Goal: Check status: Check status

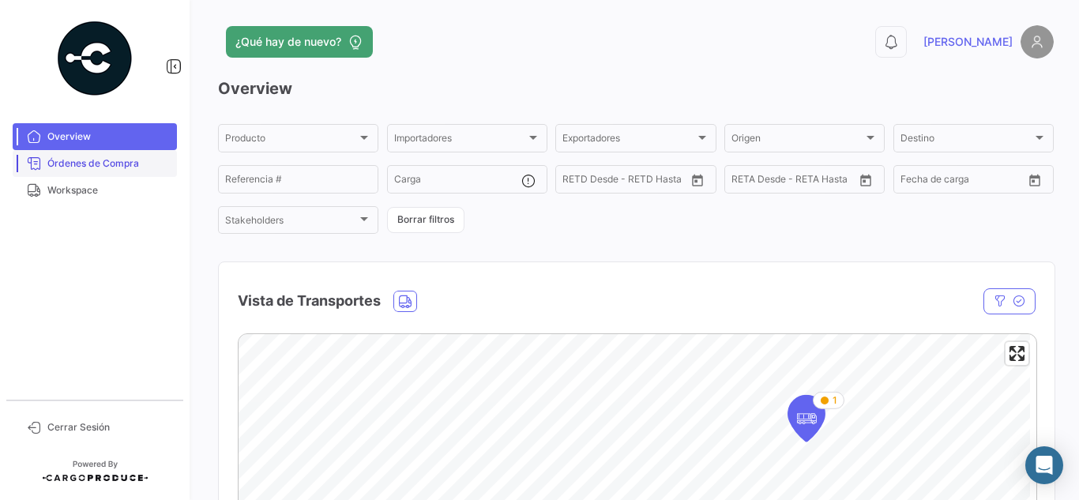
click at [100, 170] on span "Órdenes de Compra" at bounding box center [108, 163] width 123 height 14
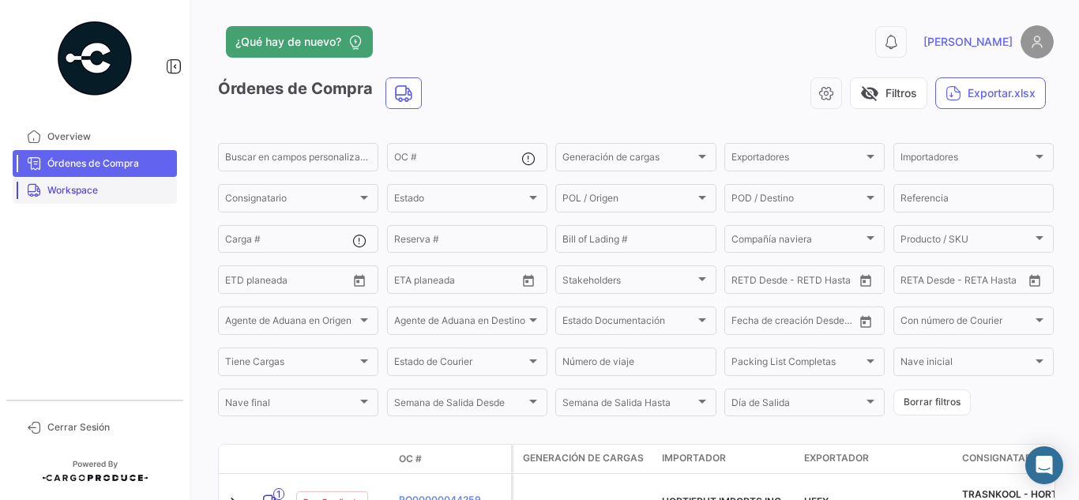
click at [145, 197] on span "Workspace" at bounding box center [108, 190] width 123 height 14
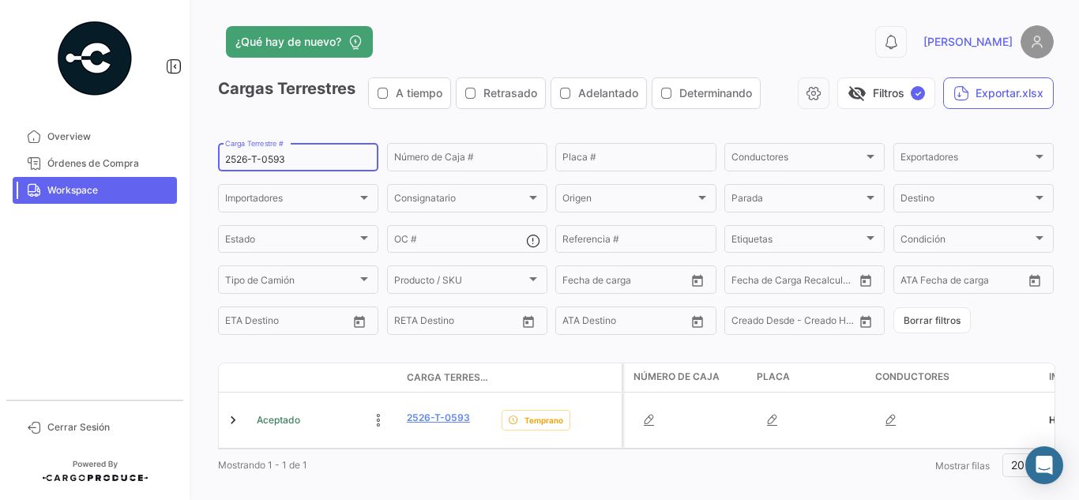
click at [300, 160] on input "2526-T-0593" at bounding box center [298, 159] width 146 height 11
click at [310, 155] on input "2526-T-0593" at bounding box center [298, 159] width 146 height 11
click at [295, 156] on input "2526-T-0593" at bounding box center [298, 159] width 146 height 11
type input "2"
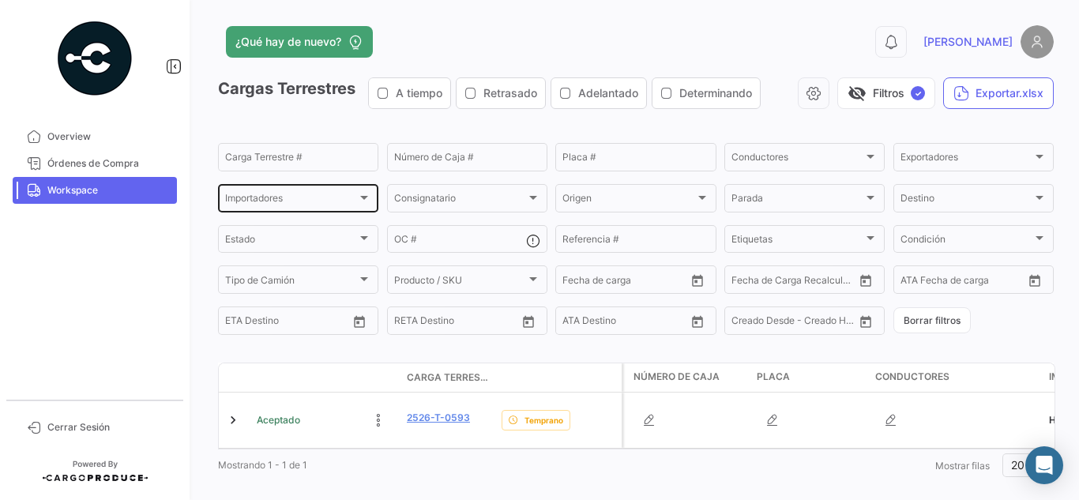
click at [328, 209] on div "Importadores Importadores" at bounding box center [298, 197] width 146 height 31
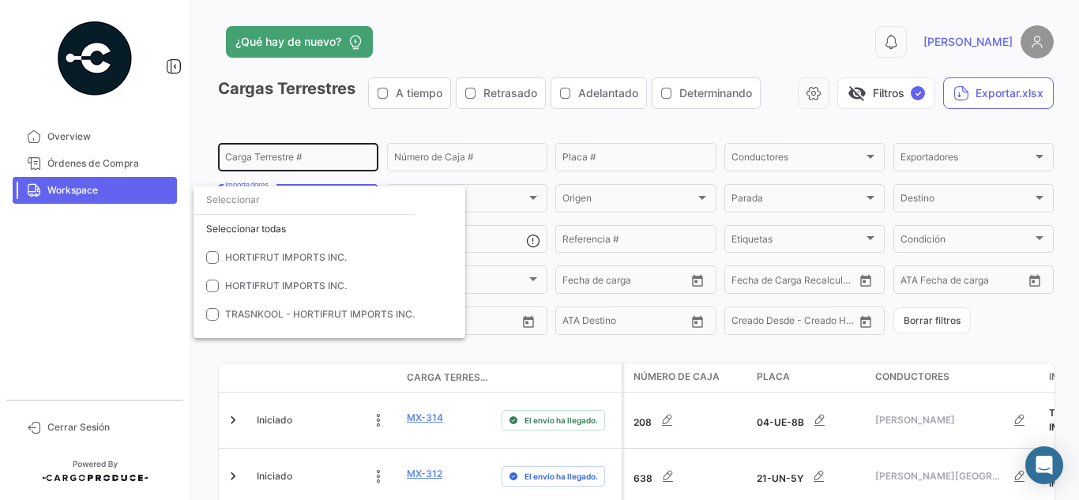
drag, startPoint x: 317, startPoint y: 150, endPoint x: 309, endPoint y: 153, distance: 8.5
click at [312, 152] on div at bounding box center [539, 250] width 1079 height 500
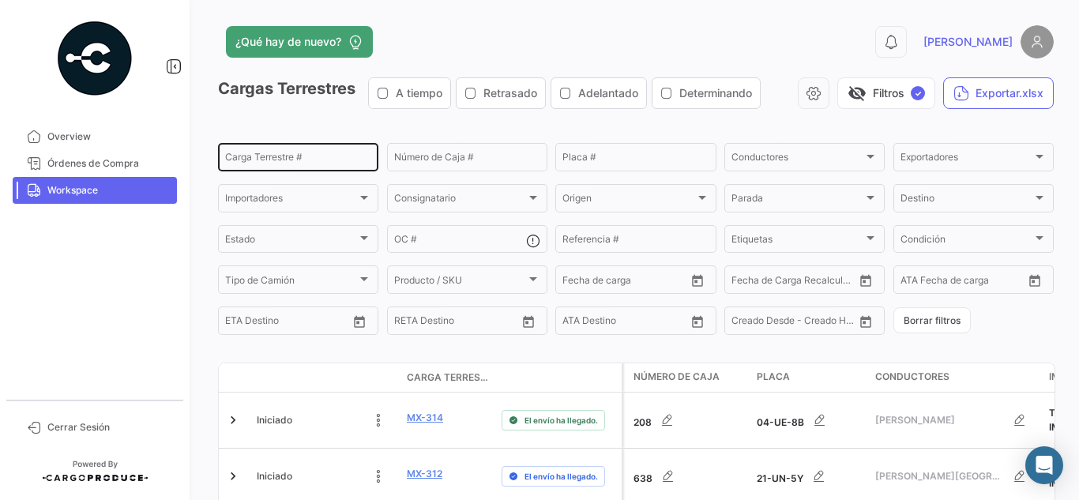
click at [265, 162] on input "Carga Terrestre #" at bounding box center [298, 159] width 146 height 11
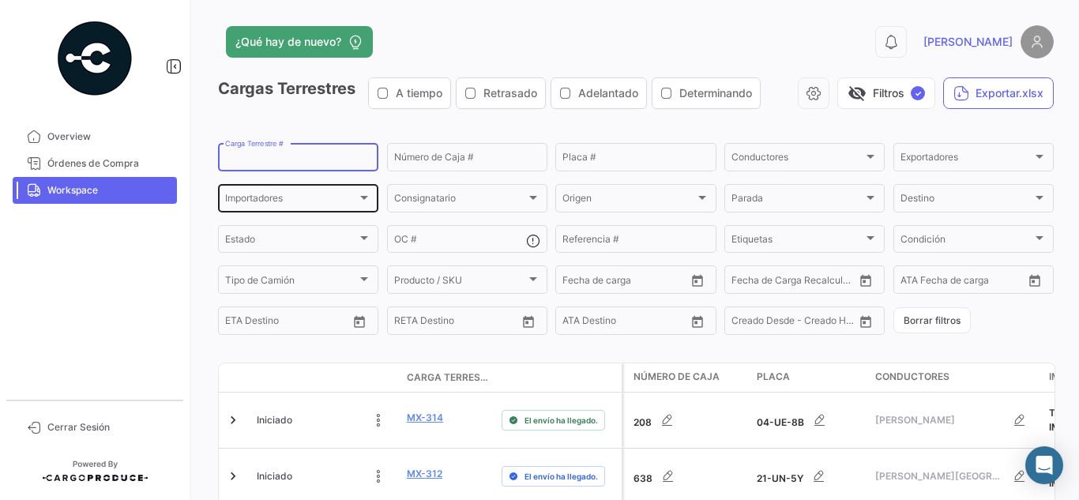
paste input "De Asunto Recibido Tamaño Categorías Cargo Produce Tienes nuevos viajes asignad…"
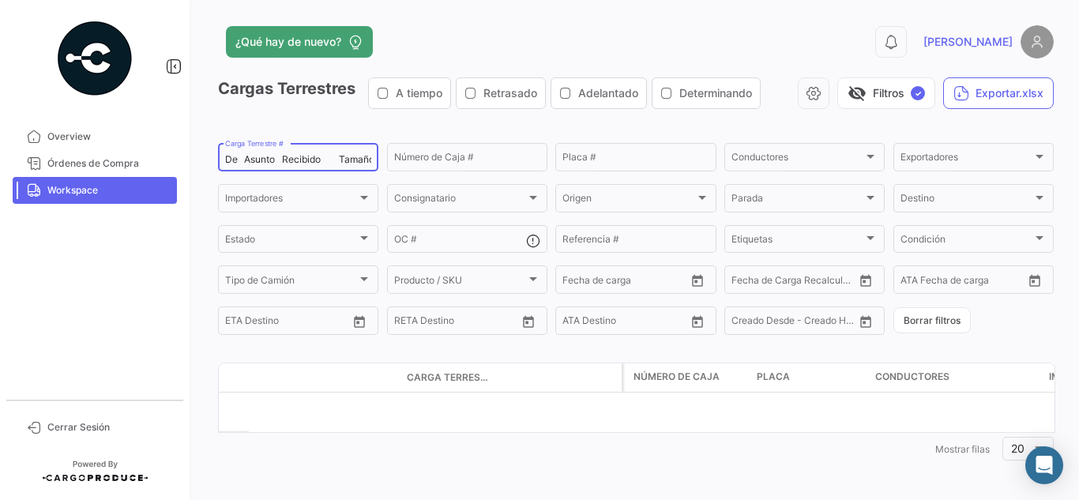
click at [306, 160] on input "De Asunto Recibido Tamaño Categorías Cargo Produce Tienes nuevos viajes asignad…" at bounding box center [298, 159] width 146 height 11
drag, startPoint x: 366, startPoint y: 157, endPoint x: 186, endPoint y: 171, distance: 180.5
click at [186, 171] on mat-sidenav-container "Overview Órdenes de Compra Workspace Cerrar Sesión ¿Qué hay de nuevo? 0 [PERSON…" at bounding box center [539, 250] width 1079 height 500
type input "Categorías Cargo Produce Tienes nuevos viajes asignados [DATE] 10:20 p. m. 63 K…"
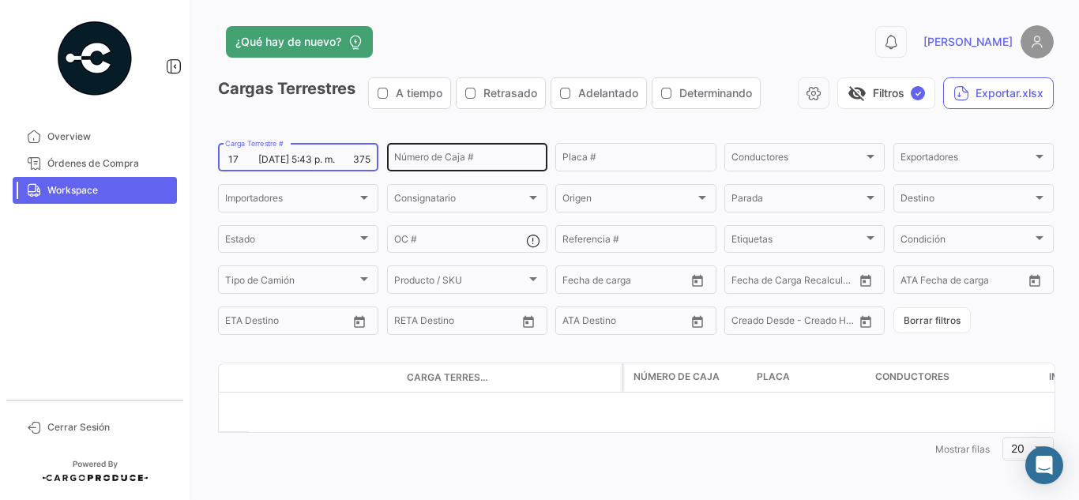
drag, startPoint x: 231, startPoint y: 160, endPoint x: 467, endPoint y: 165, distance: 237.0
click at [0, 0] on div "Categorías Cargo Produce Tienes nuevos viajes asignados [DATE] 10:20 p. m. 63 K…" at bounding box center [0, 0] width 0 height 0
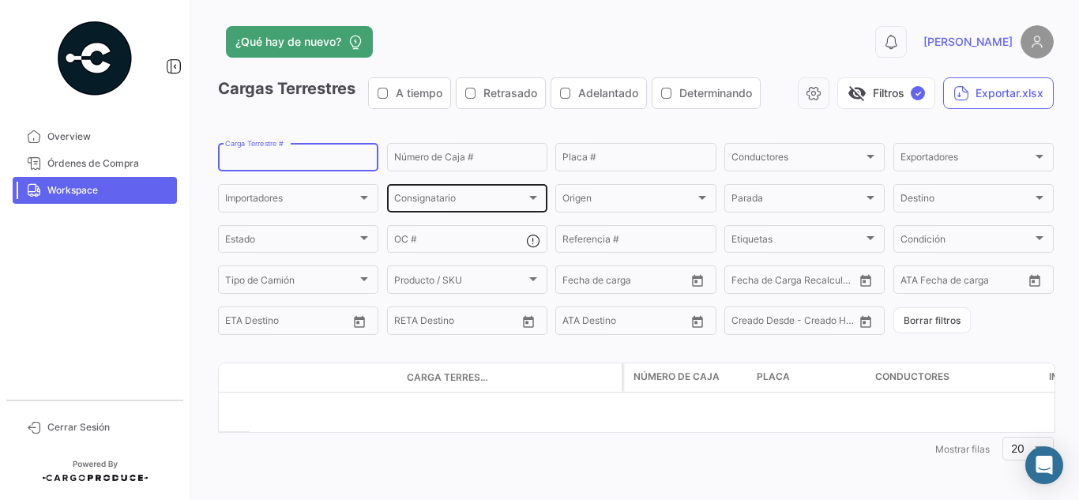
scroll to position [0, 0]
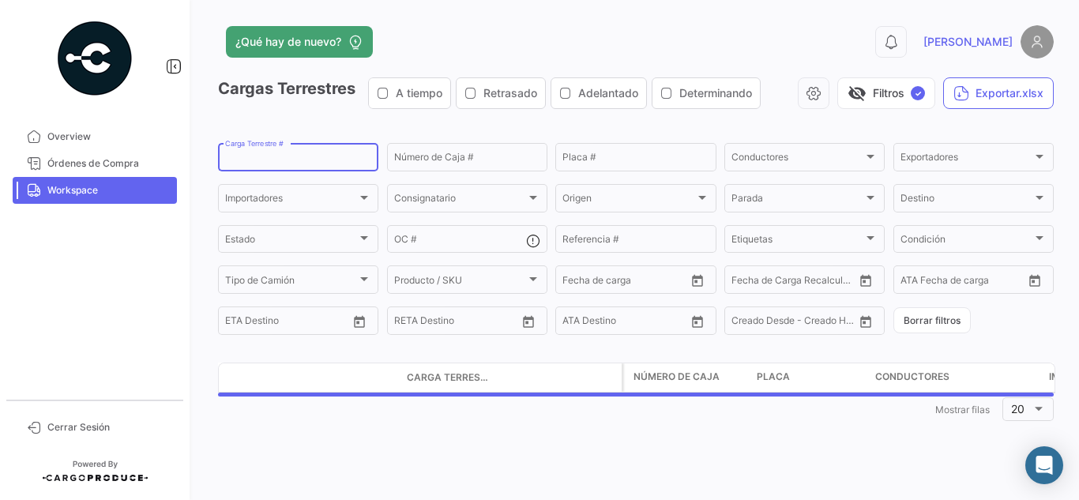
paste input "2526-T-0572."
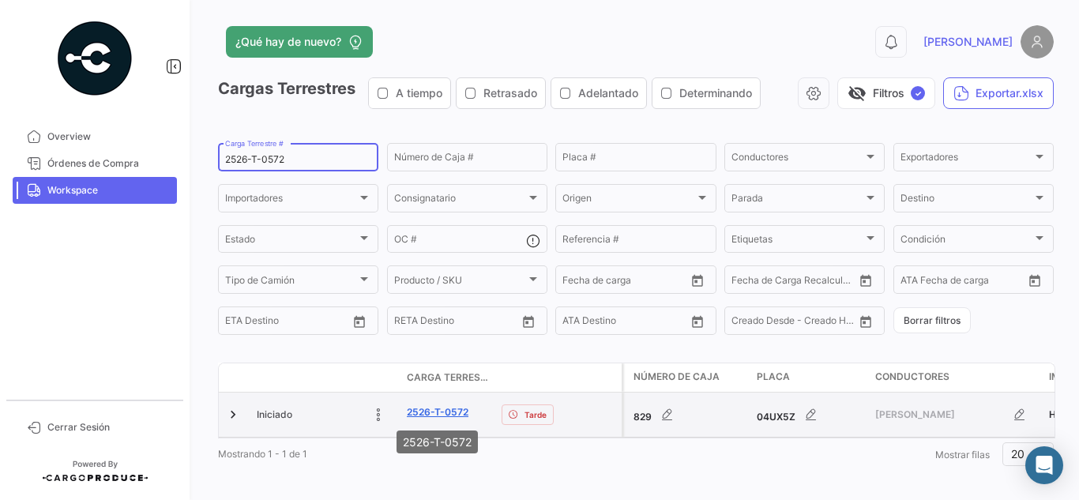
type input "2526-T-0572"
click at [452, 412] on link "2526-T-0572" at bounding box center [438, 412] width 62 height 14
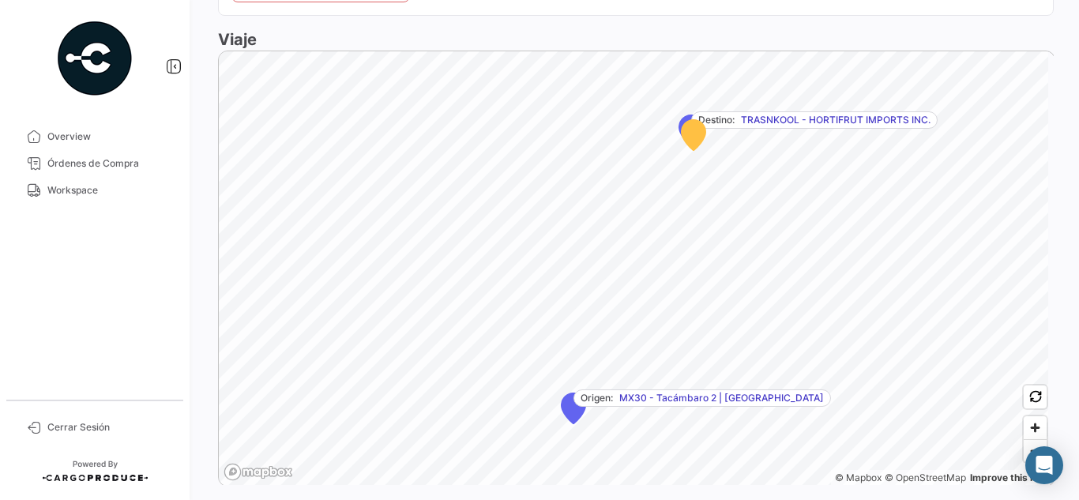
scroll to position [596, 0]
